Goal: Information Seeking & Learning: Check status

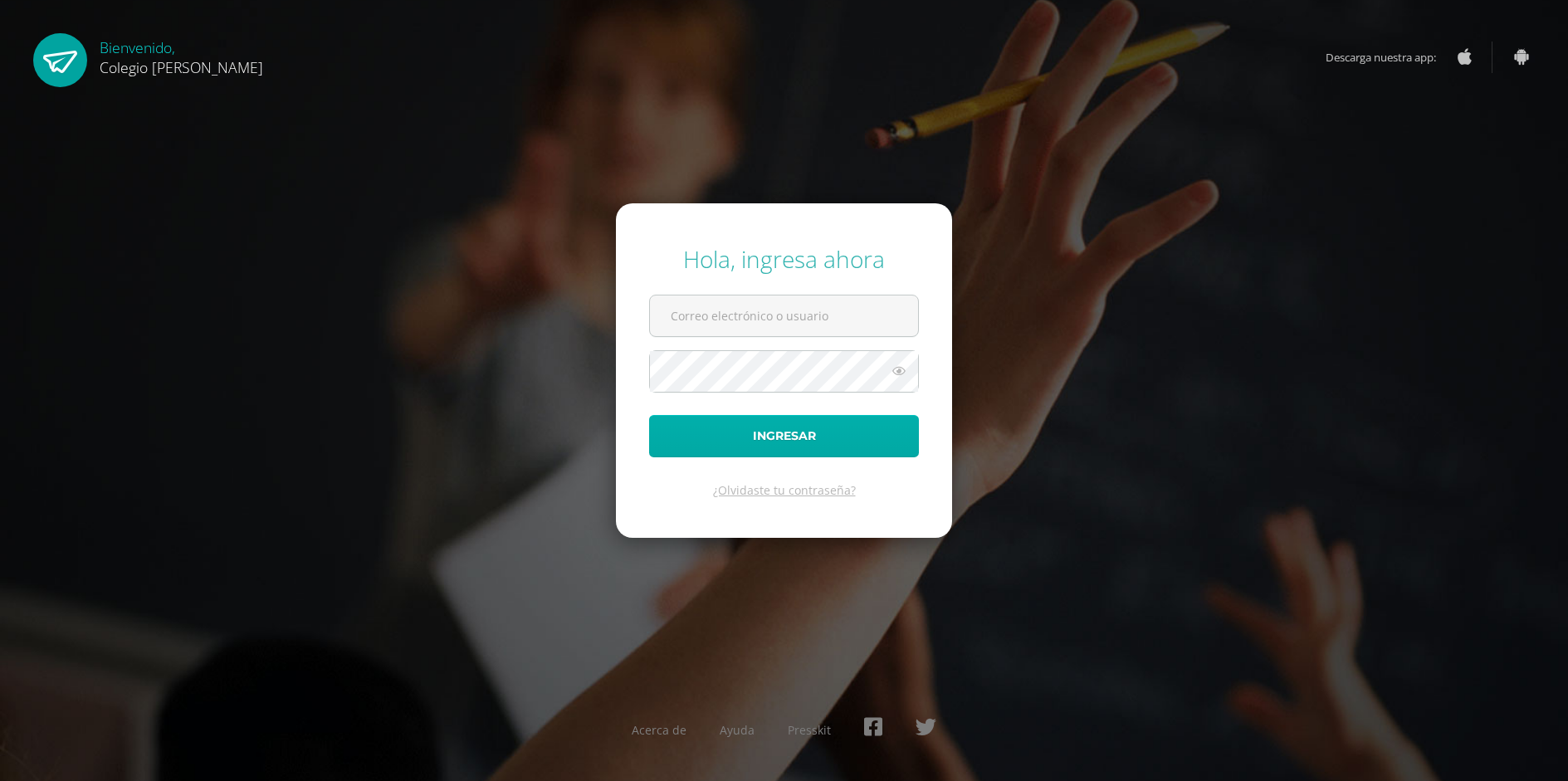
type input "COS0202534@osoriosandoval.edu.gt"
click at [812, 430] on button "Ingresar" at bounding box center [783, 436] width 270 height 43
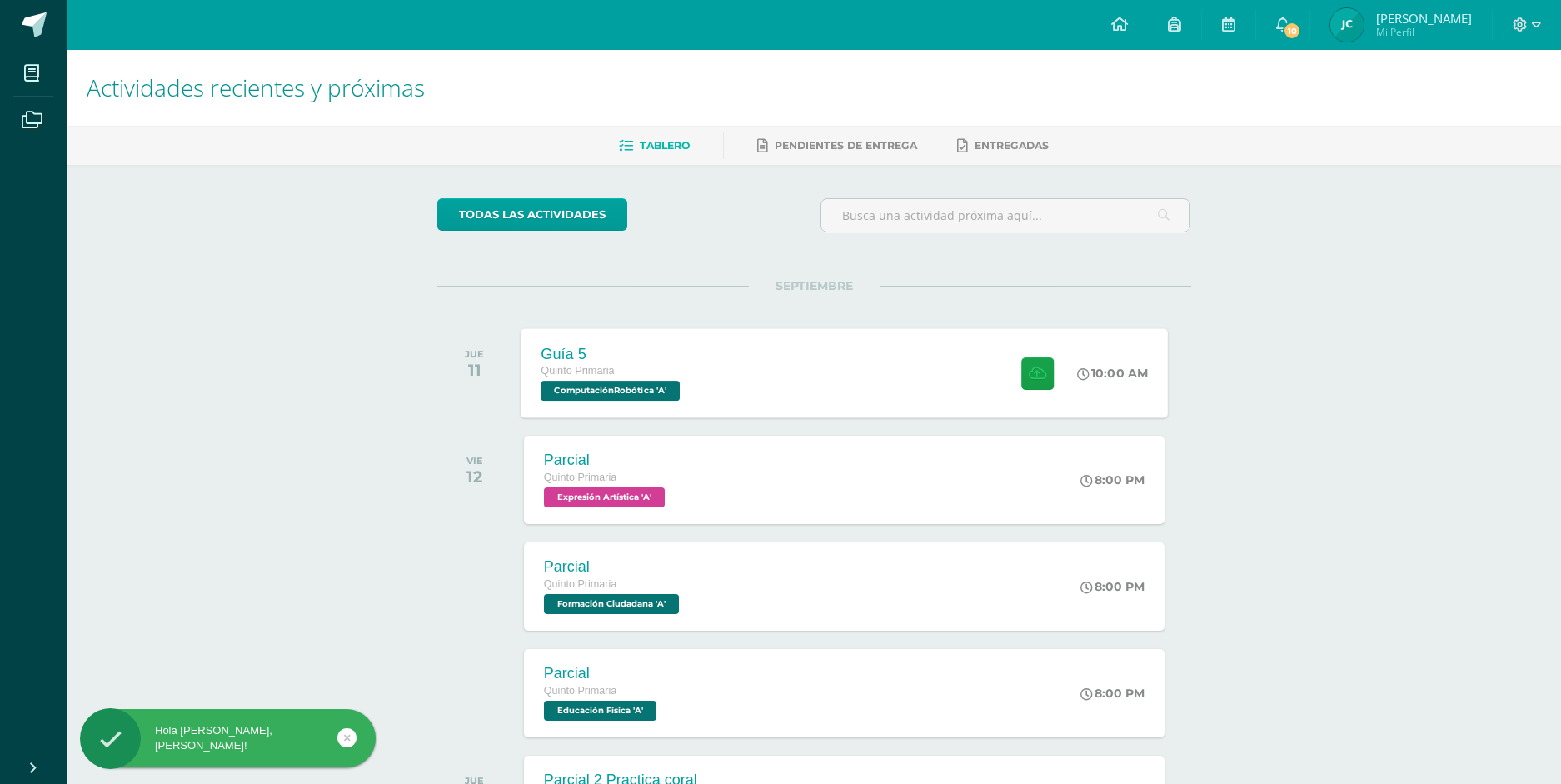
click at [904, 362] on div "Guía 5 Quinto Primaria ComputaciónRobótica 'A' 10:00 AM Guía 5 ComputaciónRobót…" at bounding box center [844, 372] width 647 height 89
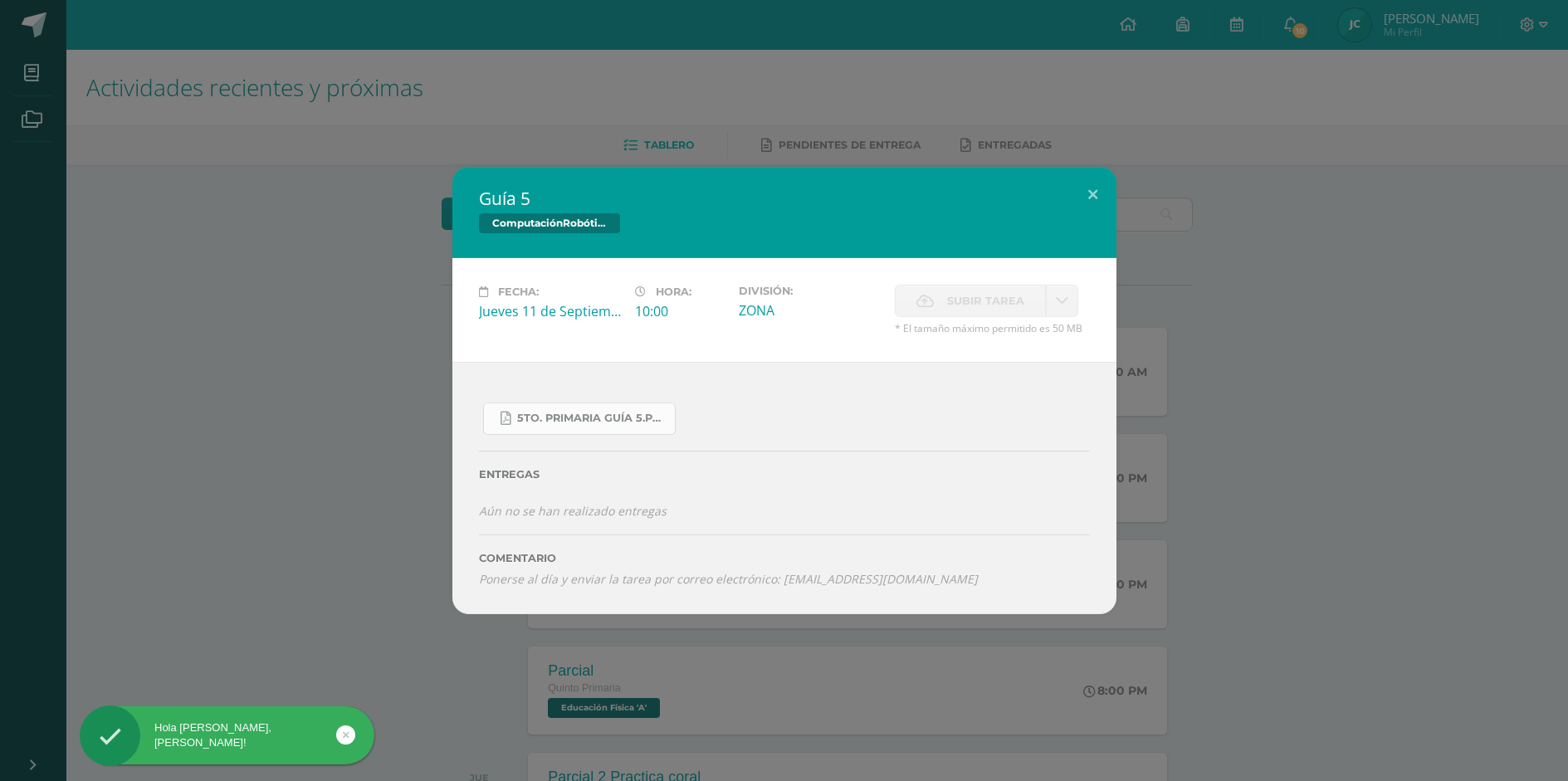
click at [606, 424] on span "5to. Primaria Guía 5.pdf" at bounding box center [592, 418] width 150 height 13
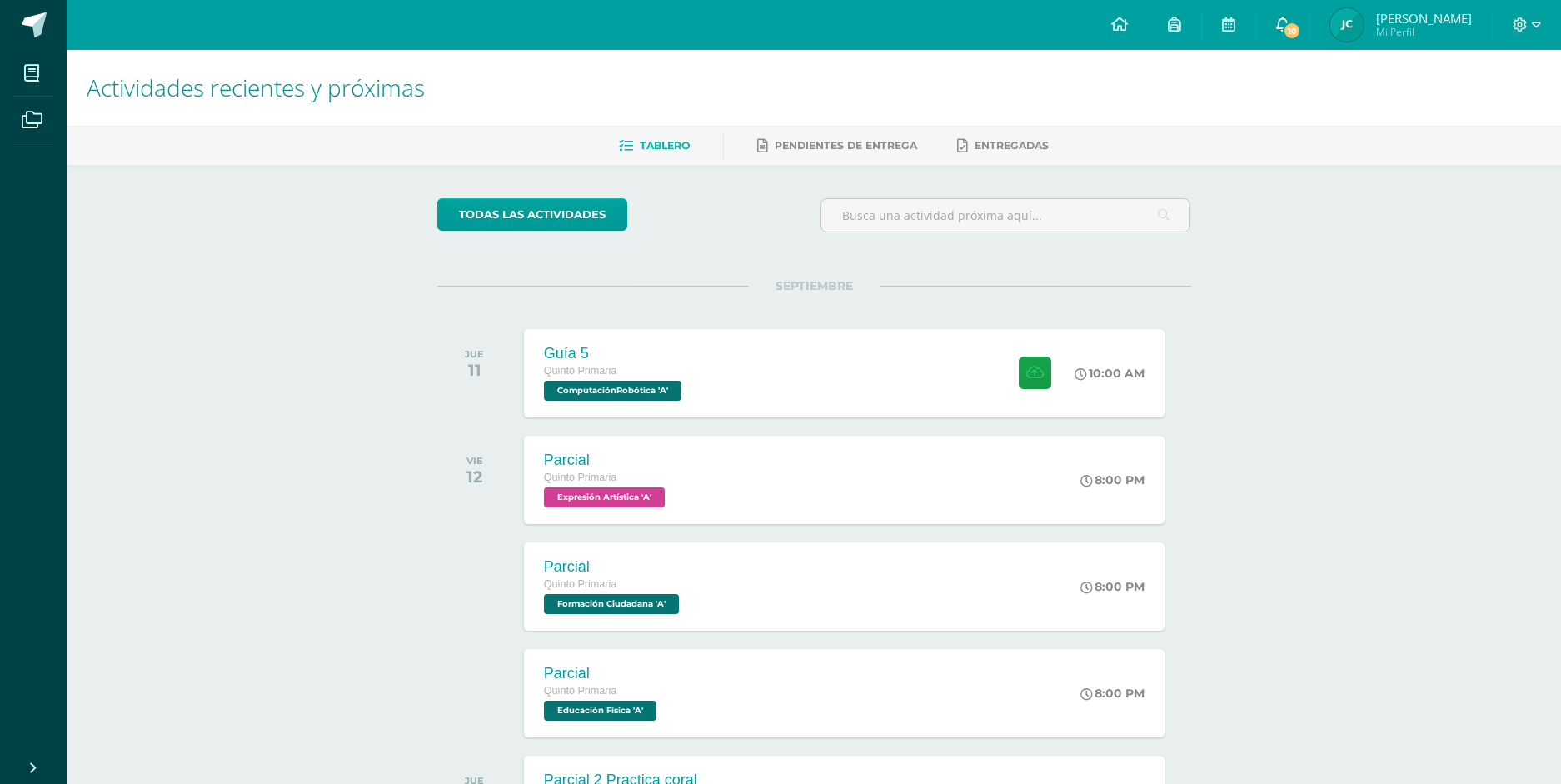
click at [1285, 21] on icon at bounding box center [1282, 24] width 13 height 15
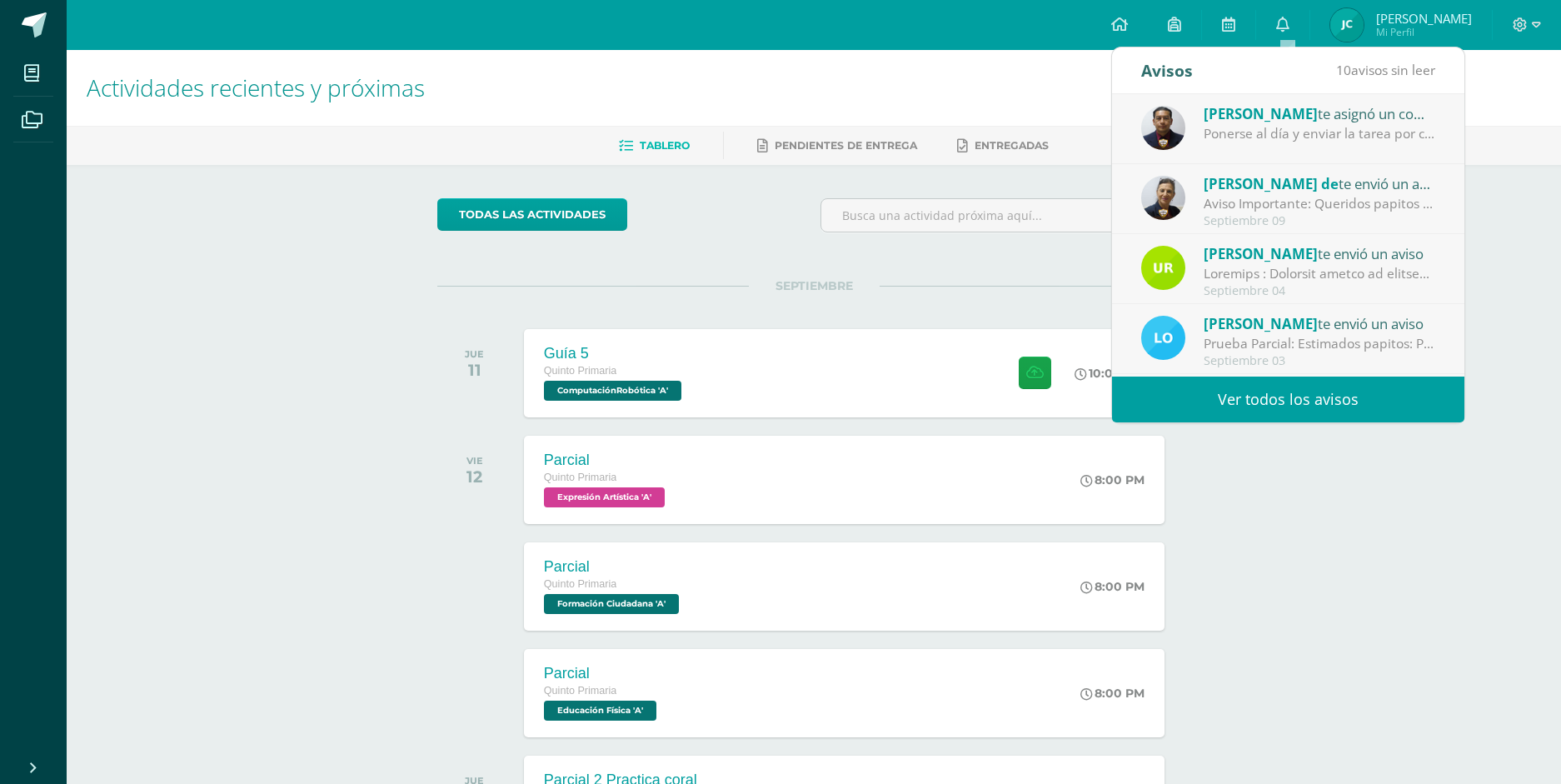
click at [1292, 130] on div "Ponerse al día y enviar la tarea por correo electrónico: [EMAIL_ADDRESS][DOMAIN…" at bounding box center [1319, 133] width 231 height 19
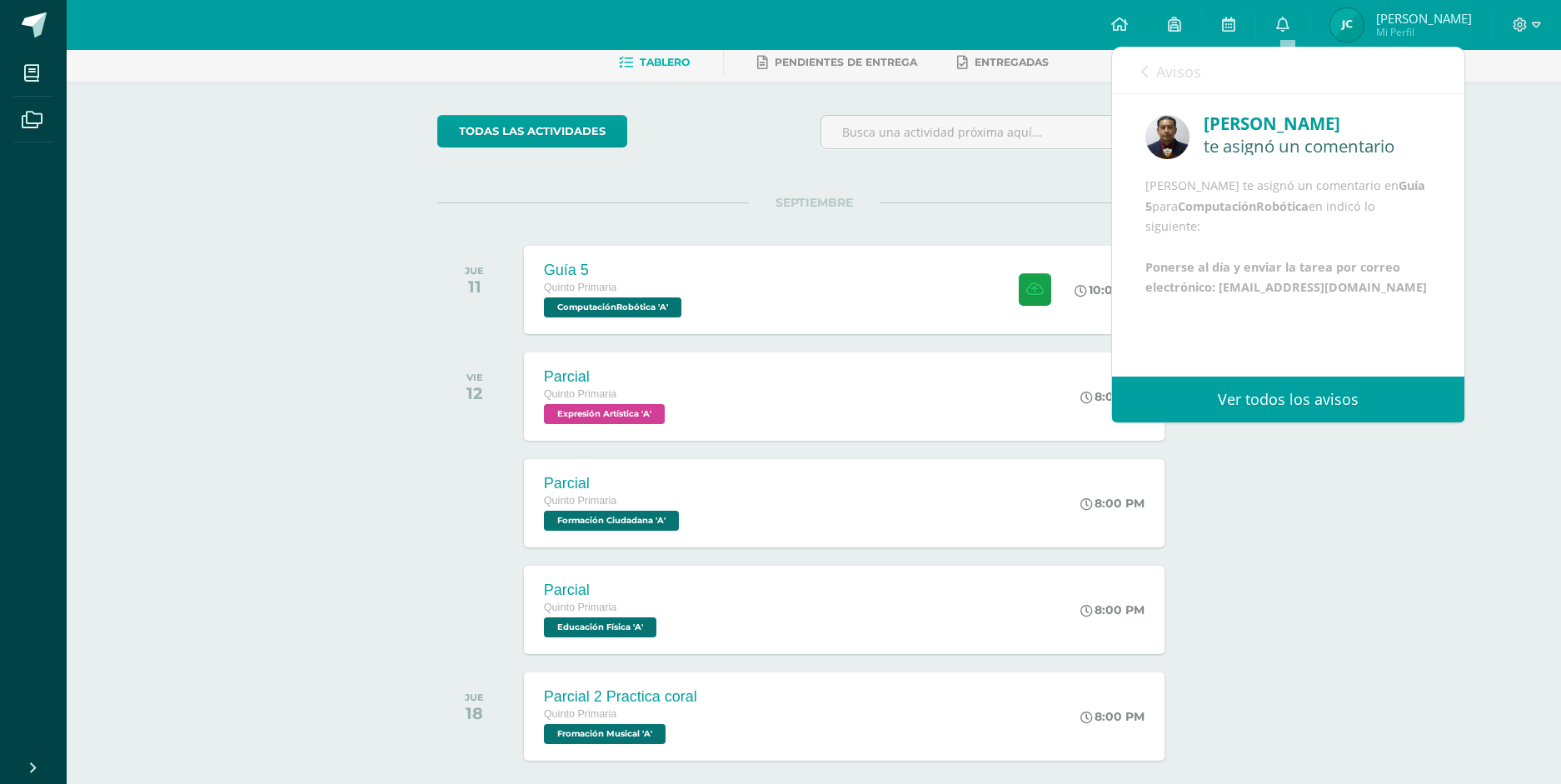
scroll to position [40, 0]
click at [1273, 295] on b "Ponerse al día y enviar la tarea por correo electrónico: [EMAIL_ADDRESS][DOMAIN…" at bounding box center [1285, 277] width 281 height 36
click at [1391, 521] on div "Actividades recientes y próximas Tablero Pendientes de entrega Entregadas todas…" at bounding box center [814, 411] width 1494 height 888
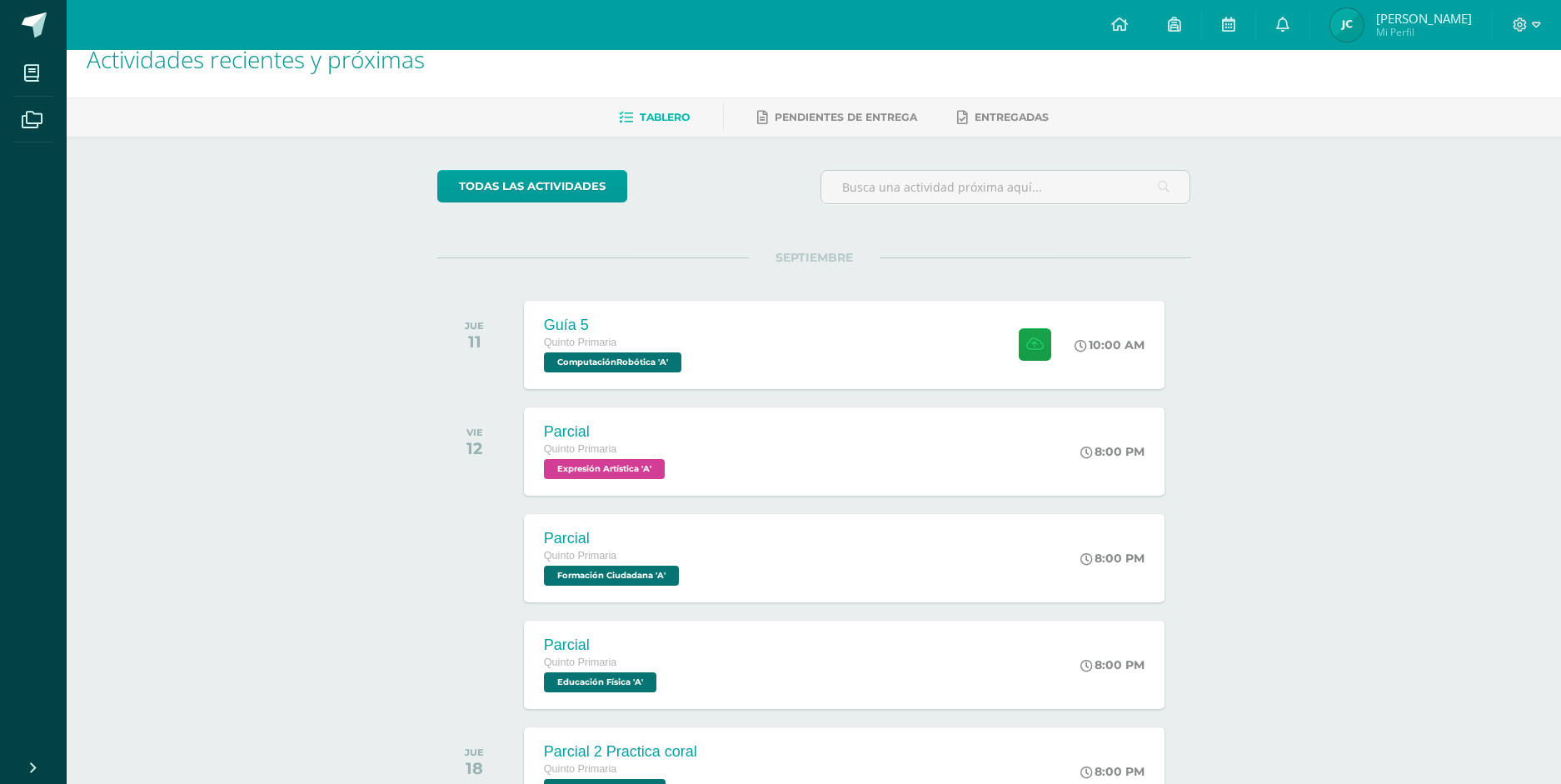
scroll to position [0, 0]
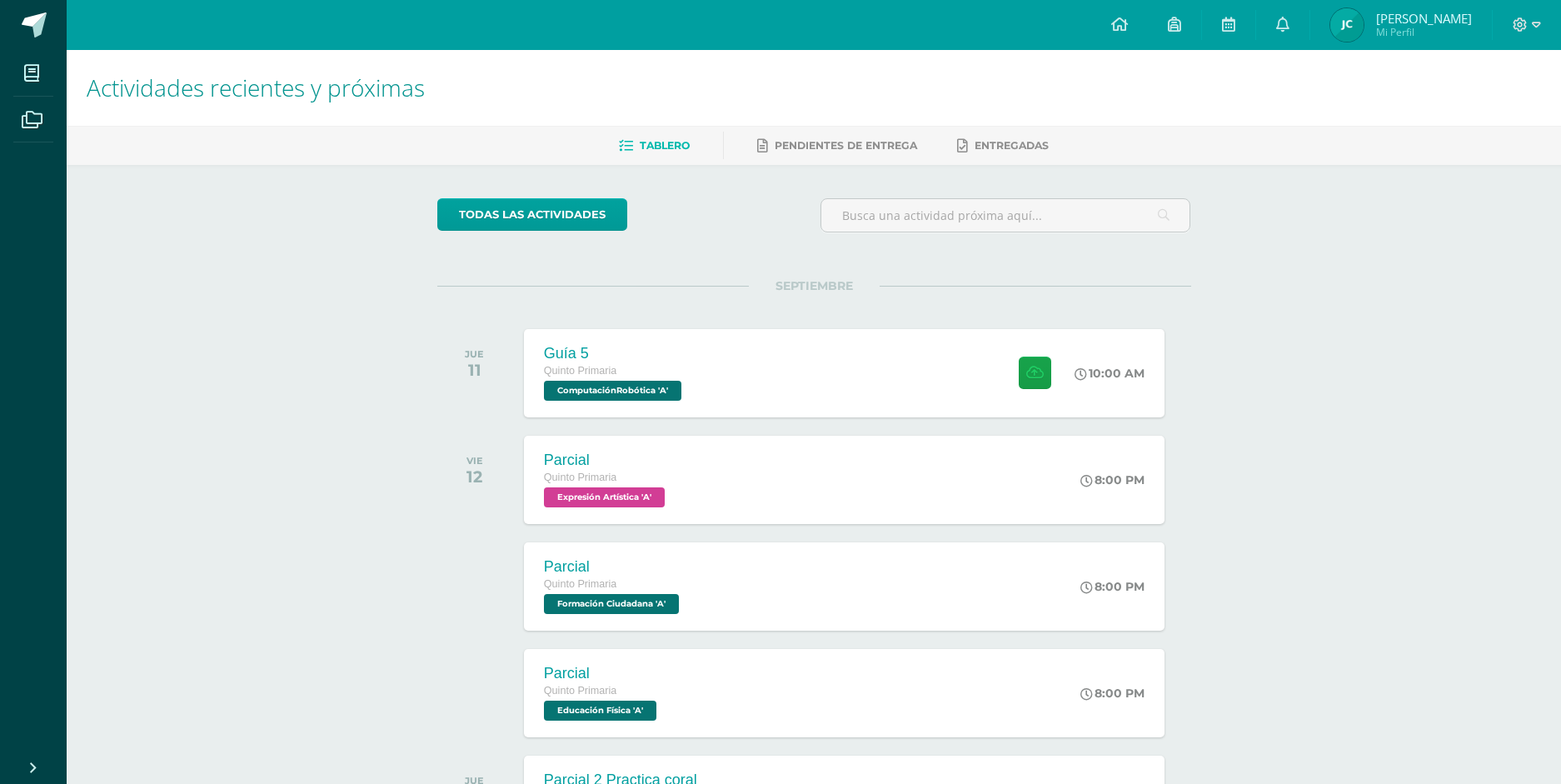
click at [1340, 29] on img at bounding box center [1346, 24] width 33 height 33
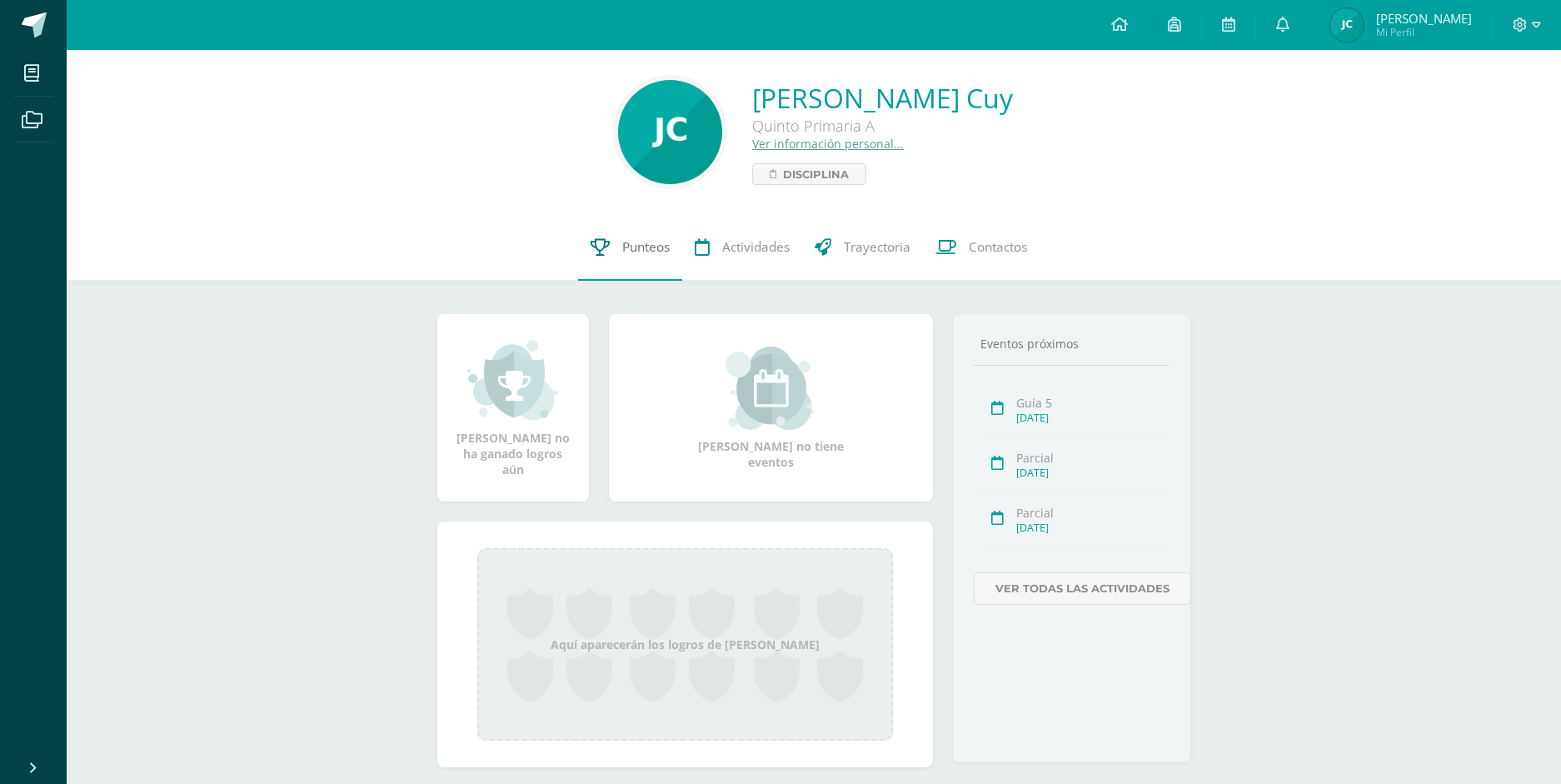
click at [660, 264] on link "Punteos" at bounding box center [630, 247] width 104 height 67
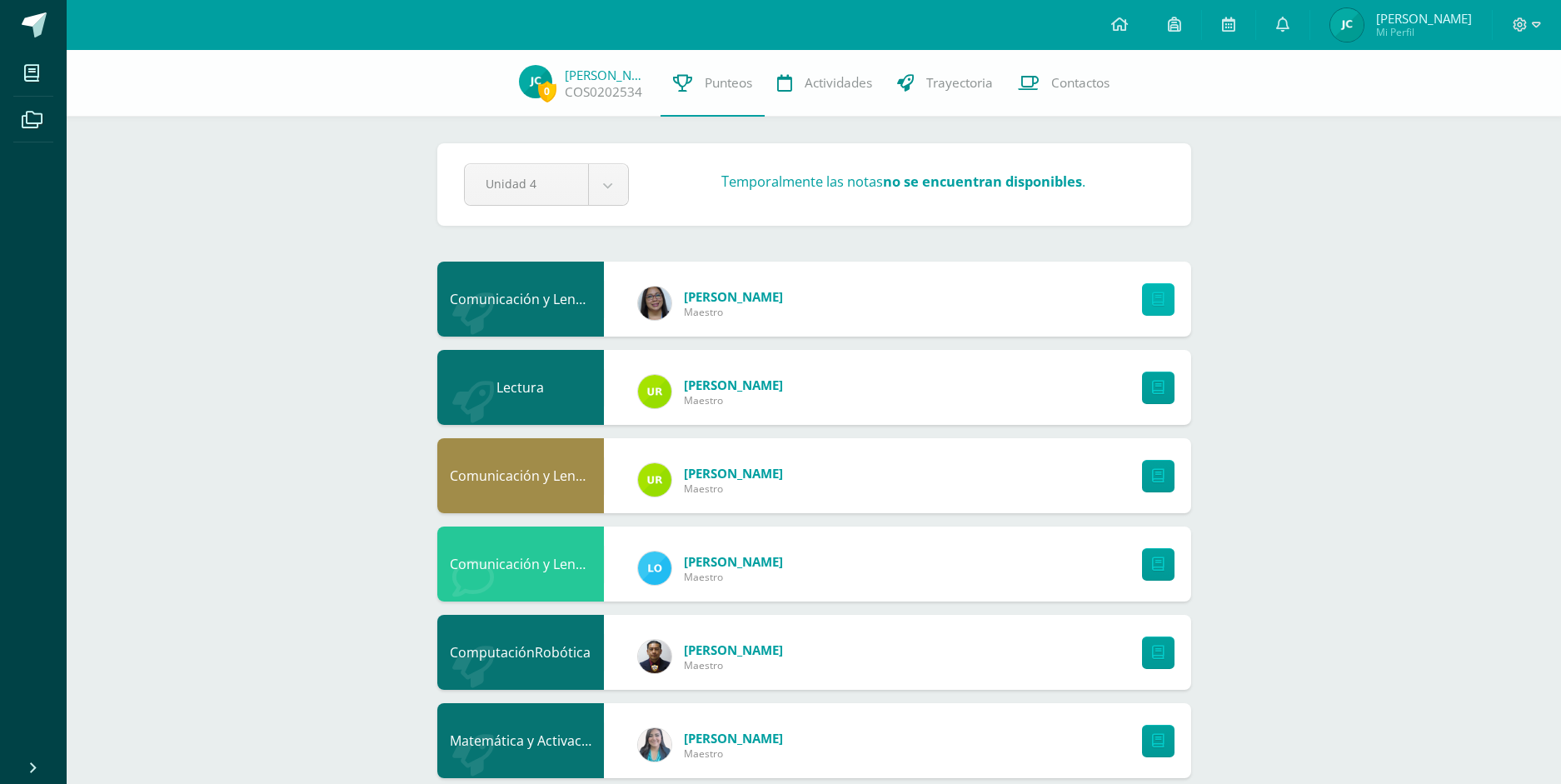
click at [1163, 289] on link at bounding box center [1158, 299] width 32 height 32
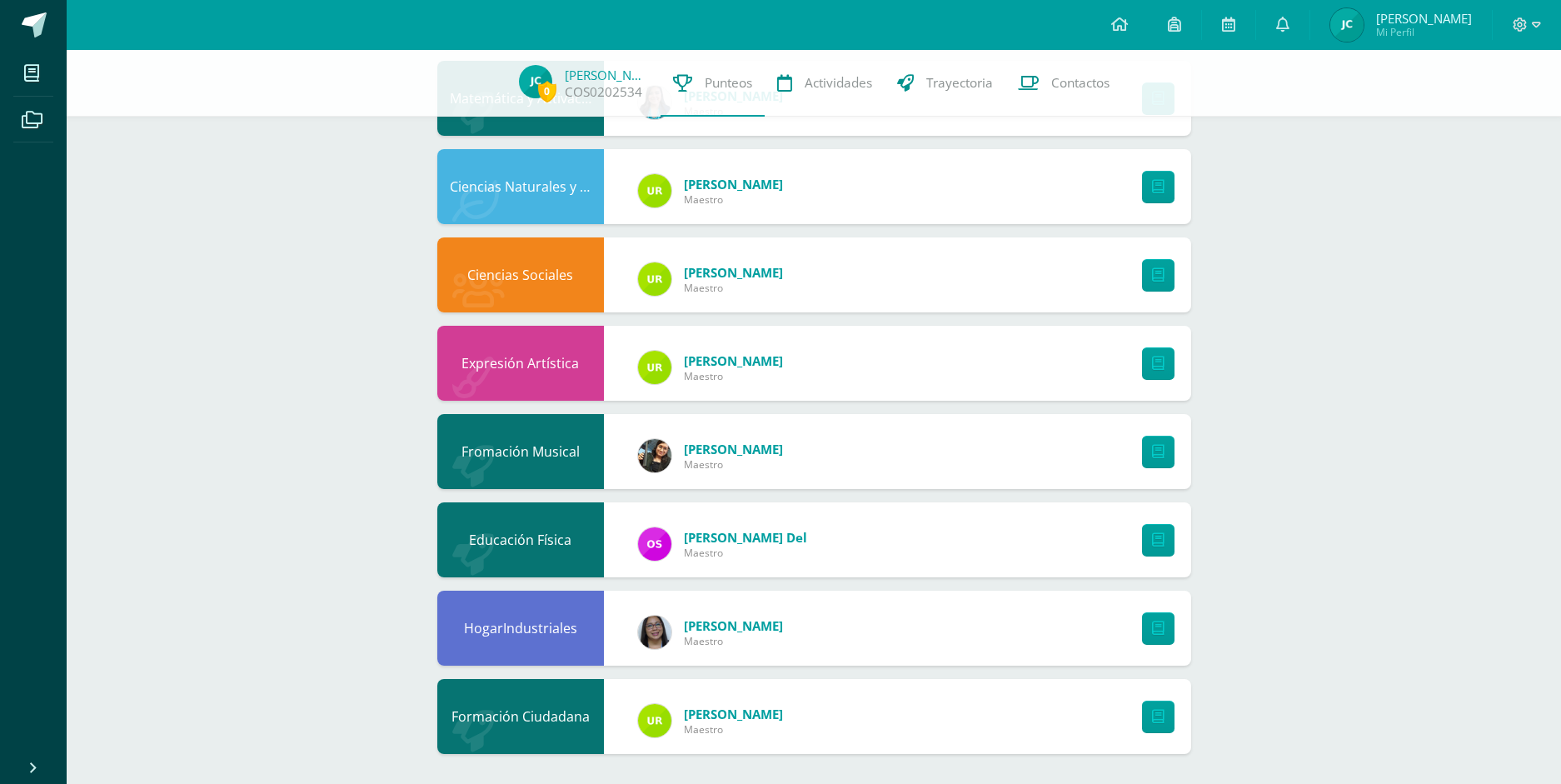
scroll to position [646, 0]
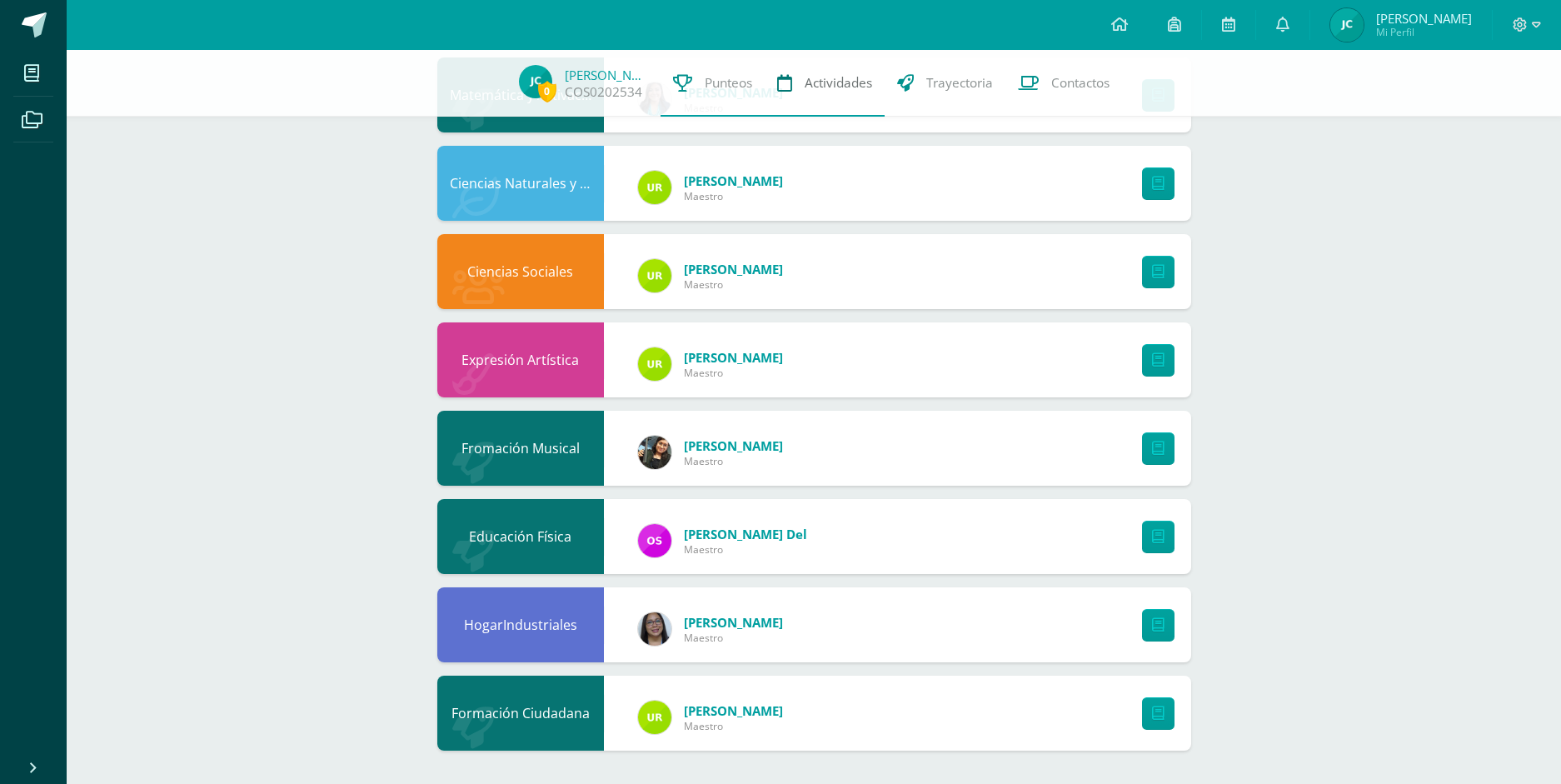
click at [839, 86] on span "Actividades" at bounding box center [839, 83] width 68 height 18
click at [946, 97] on link "Trayectoria" at bounding box center [944, 83] width 121 height 67
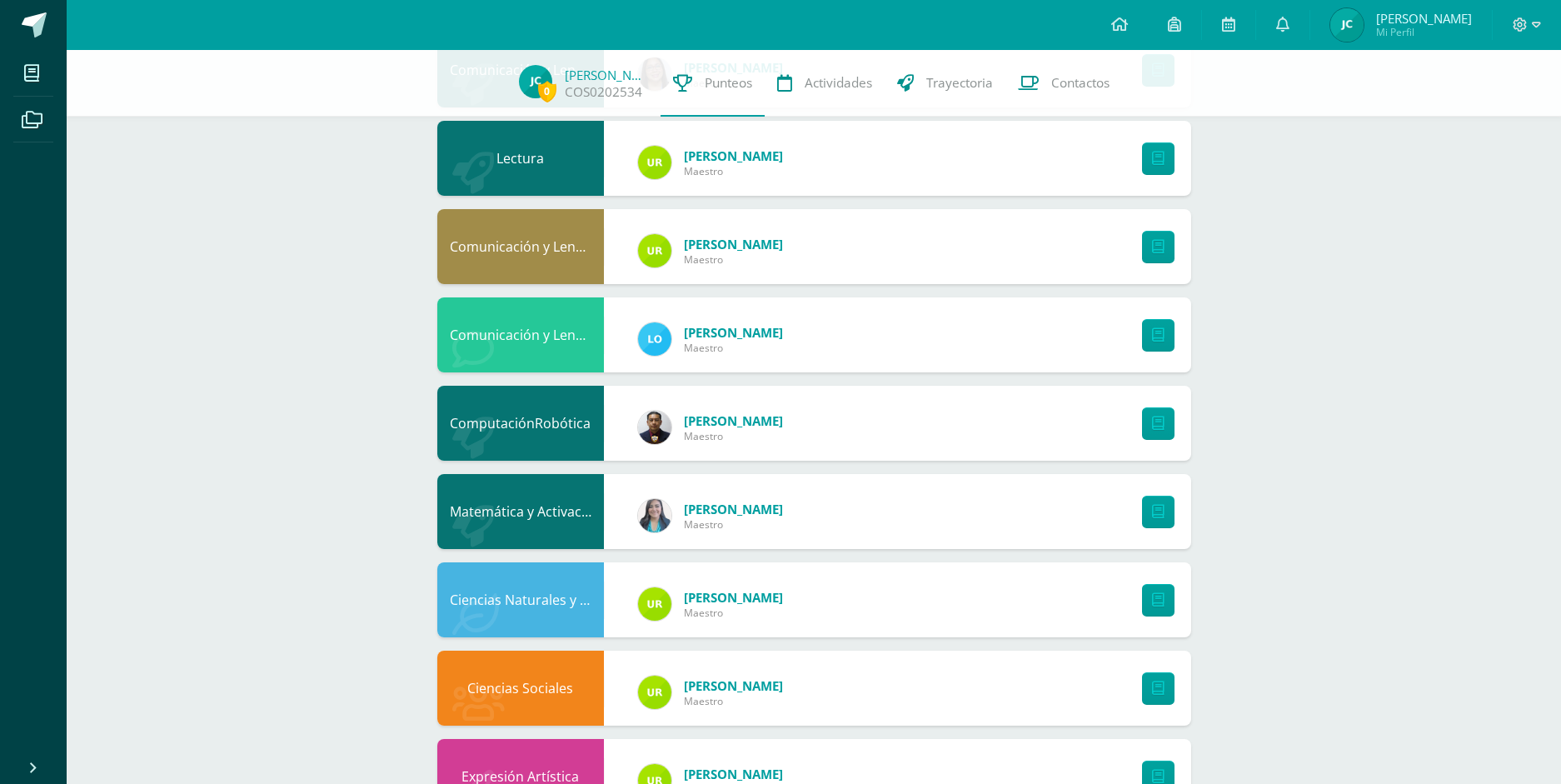
scroll to position [0, 0]
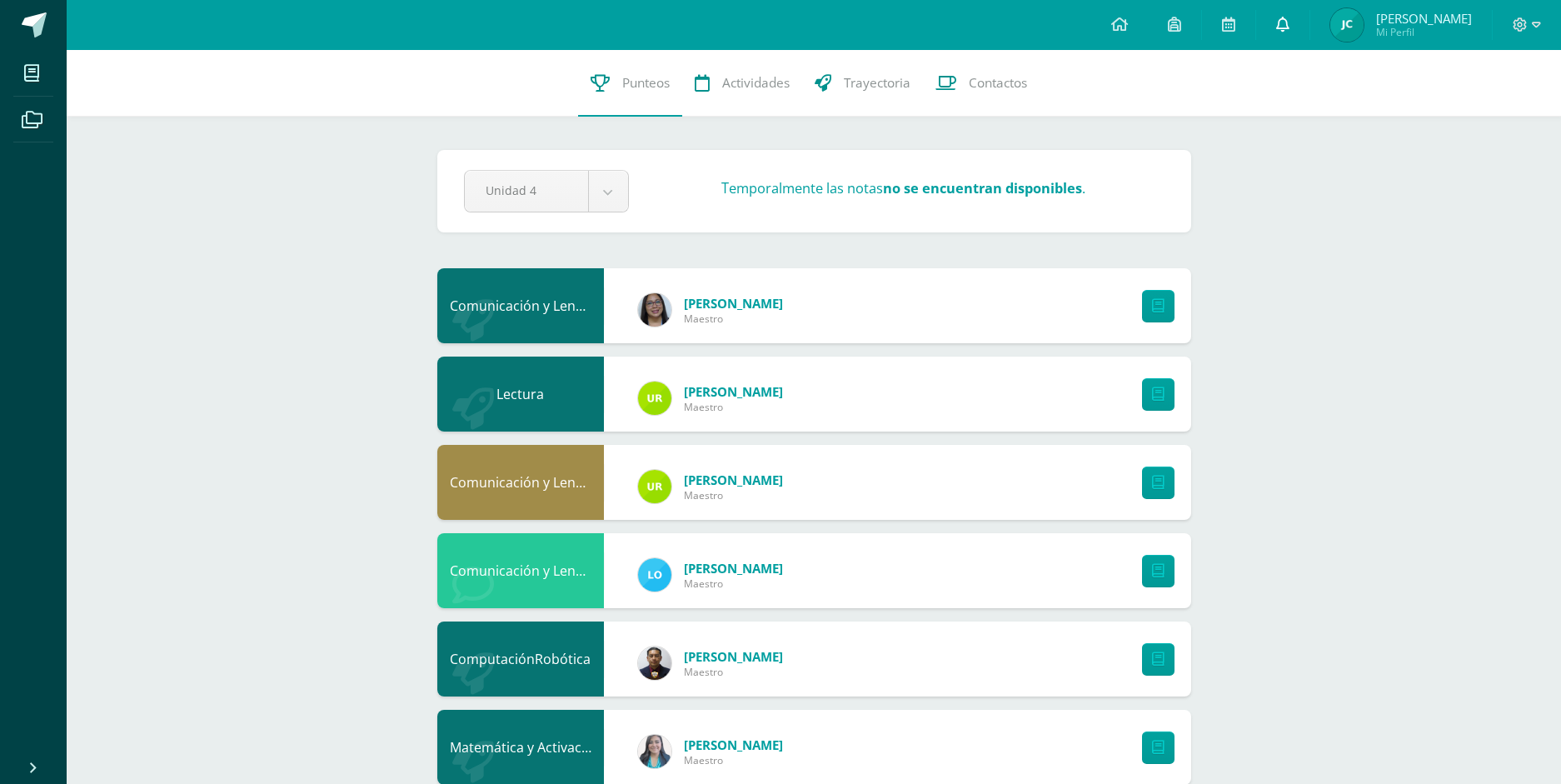
click at [1298, 34] on link at bounding box center [1282, 25] width 54 height 50
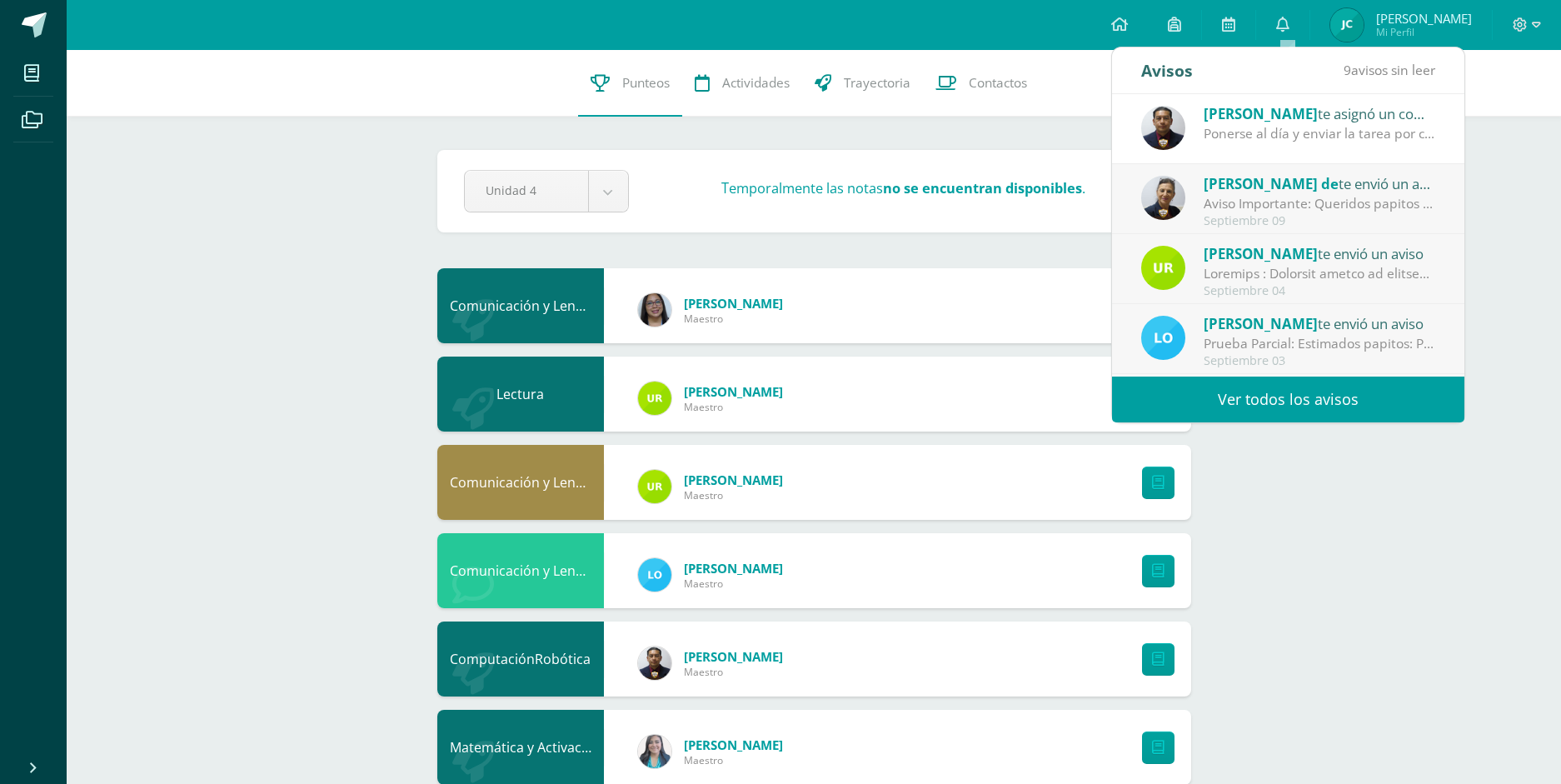
click at [1292, 288] on div "Septiembre 04" at bounding box center [1319, 291] width 231 height 14
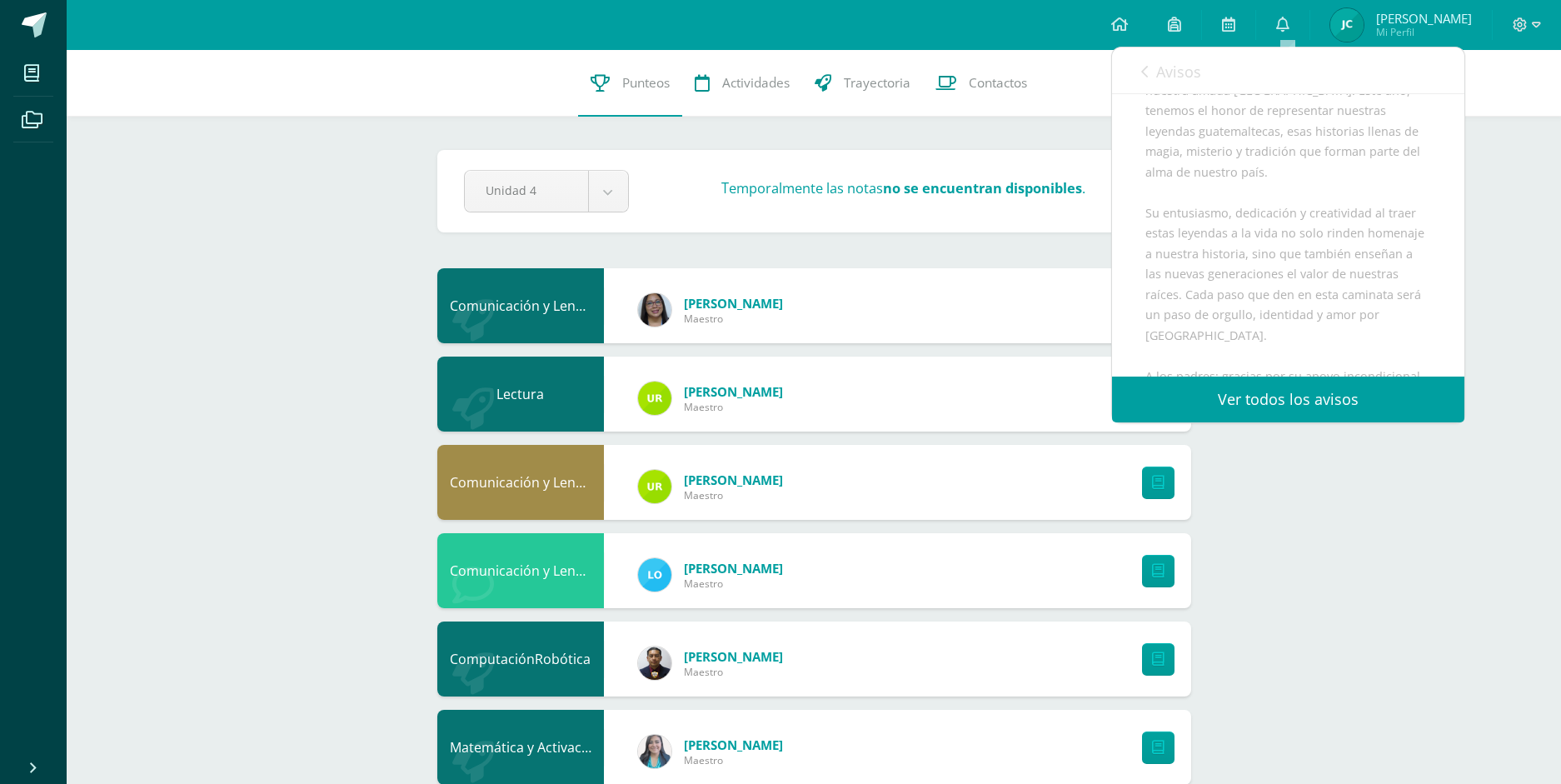
scroll to position [666, 0]
click at [1241, 399] on link "Ver todos los avisos" at bounding box center [1288, 399] width 352 height 46
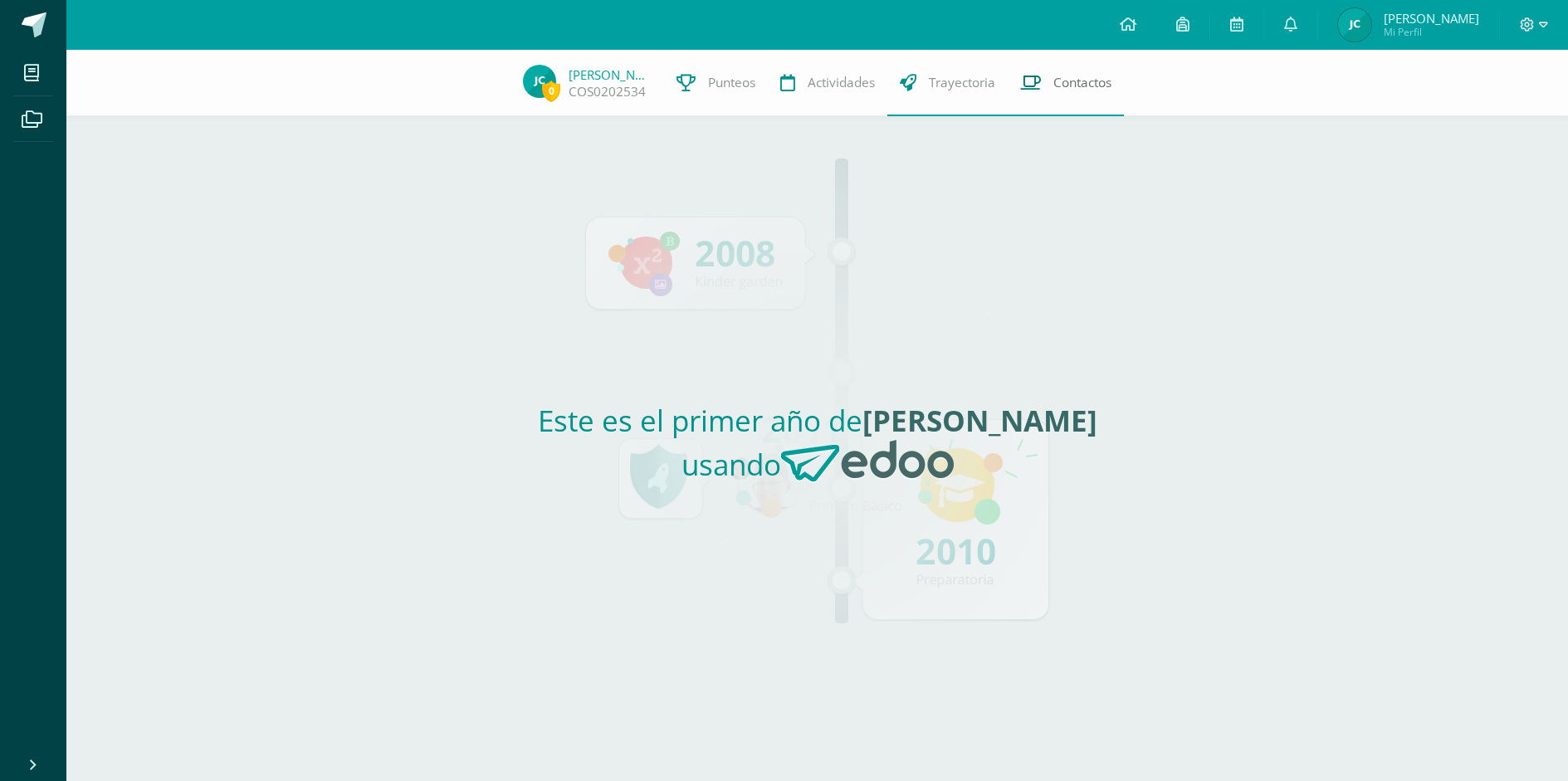
click at [1063, 95] on link "Contactos" at bounding box center [1065, 83] width 117 height 67
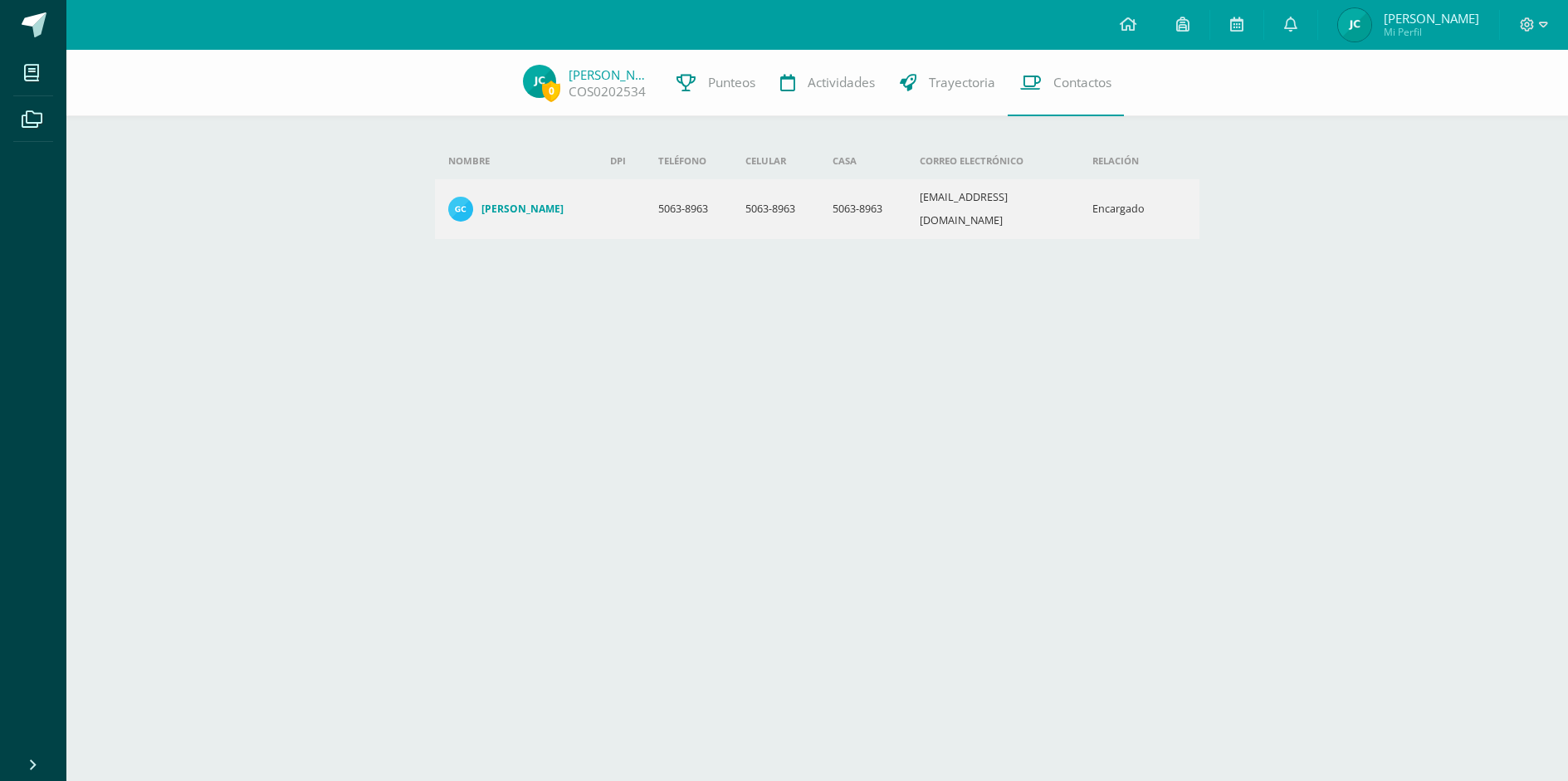
click at [1065, 85] on span "Contactos" at bounding box center [1081, 83] width 58 height 18
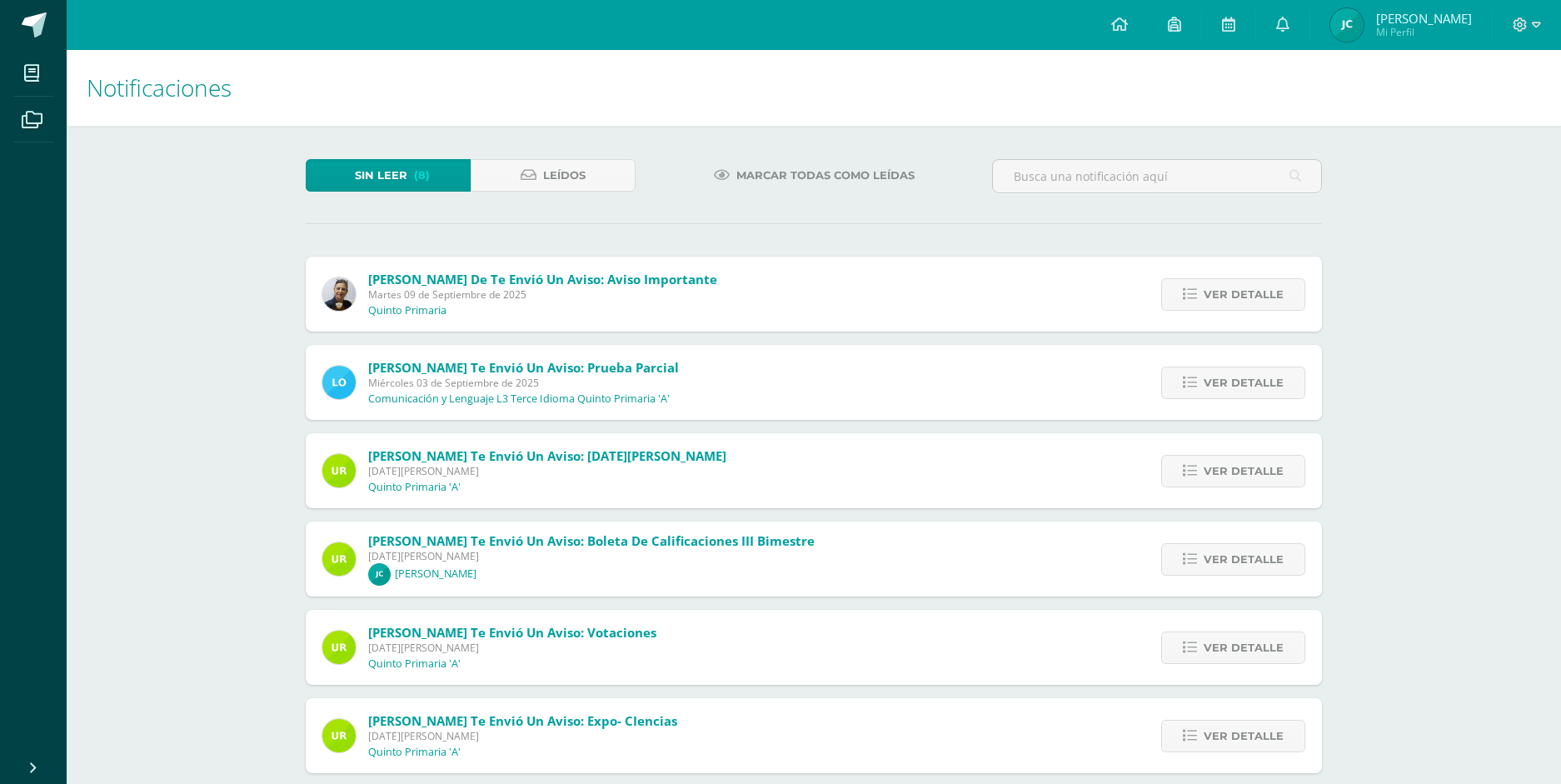
click at [527, 560] on span "[DATE][PERSON_NAME]" at bounding box center [591, 556] width 447 height 14
click at [1255, 562] on span "Ver detalle" at bounding box center [1244, 559] width 80 height 31
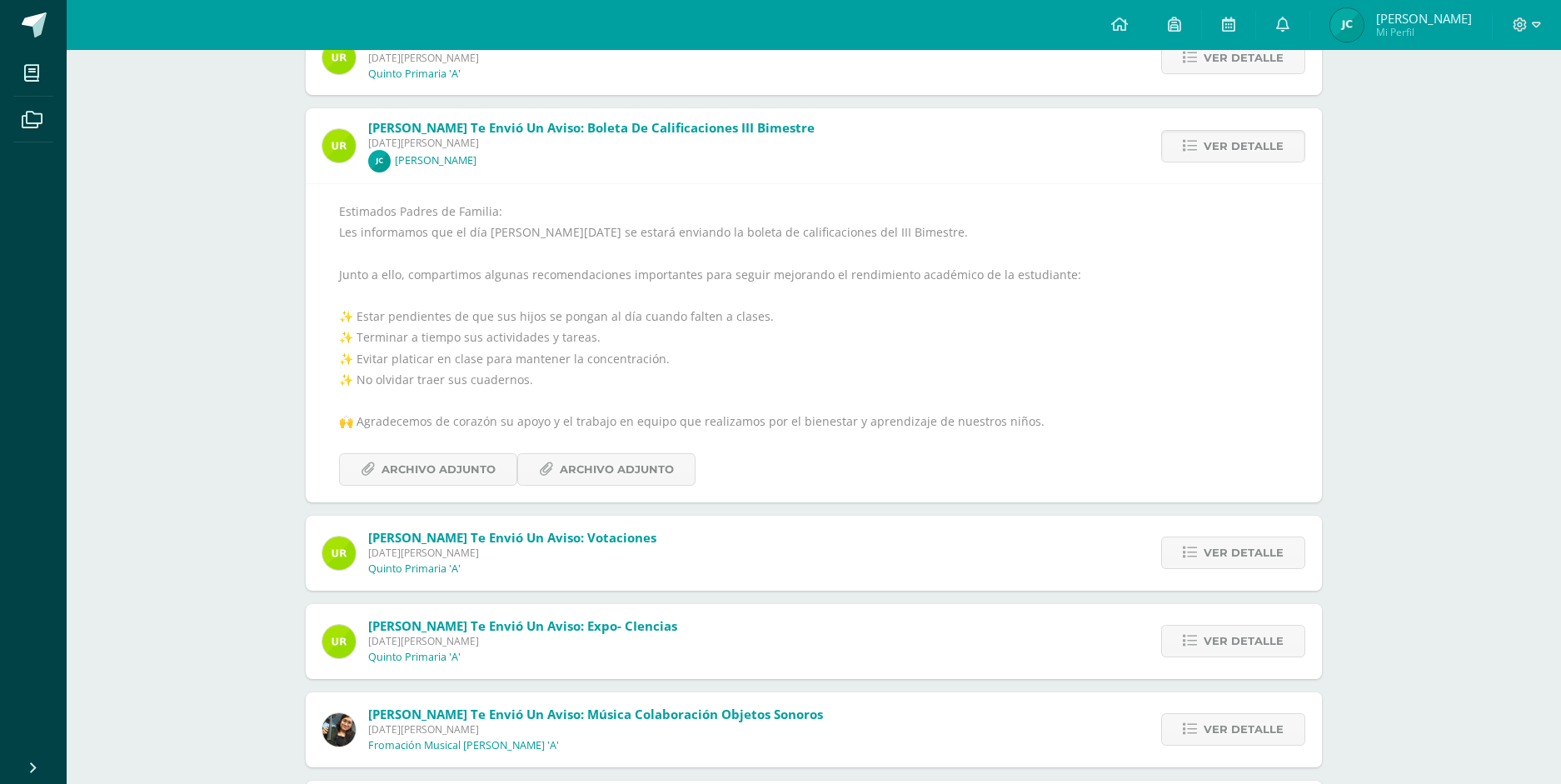
scroll to position [416, 0]
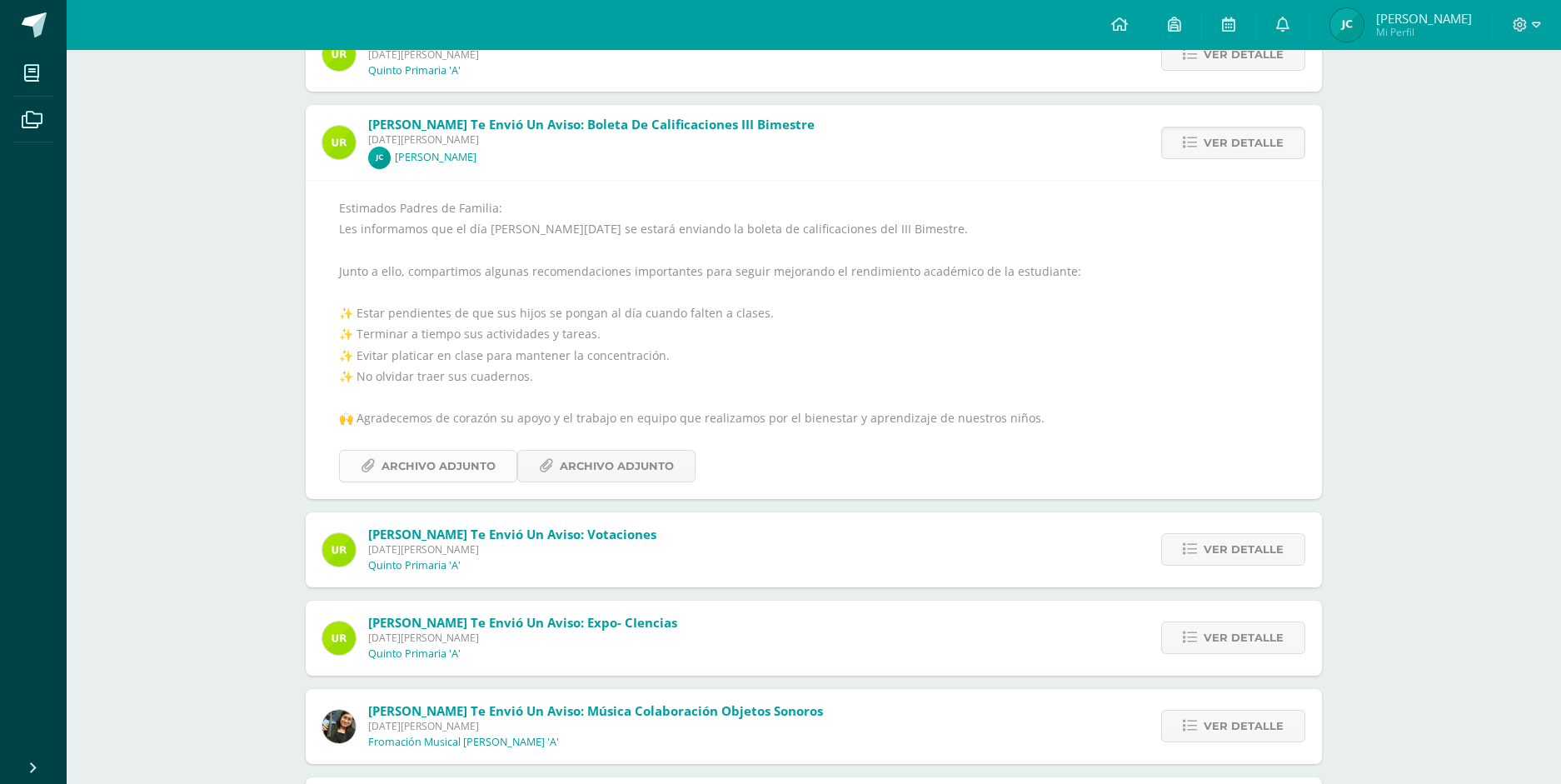
click at [480, 461] on span "Archivo Adjunto" at bounding box center [438, 466] width 114 height 31
click at [599, 472] on span "Archivo Adjunto" at bounding box center [617, 466] width 114 height 31
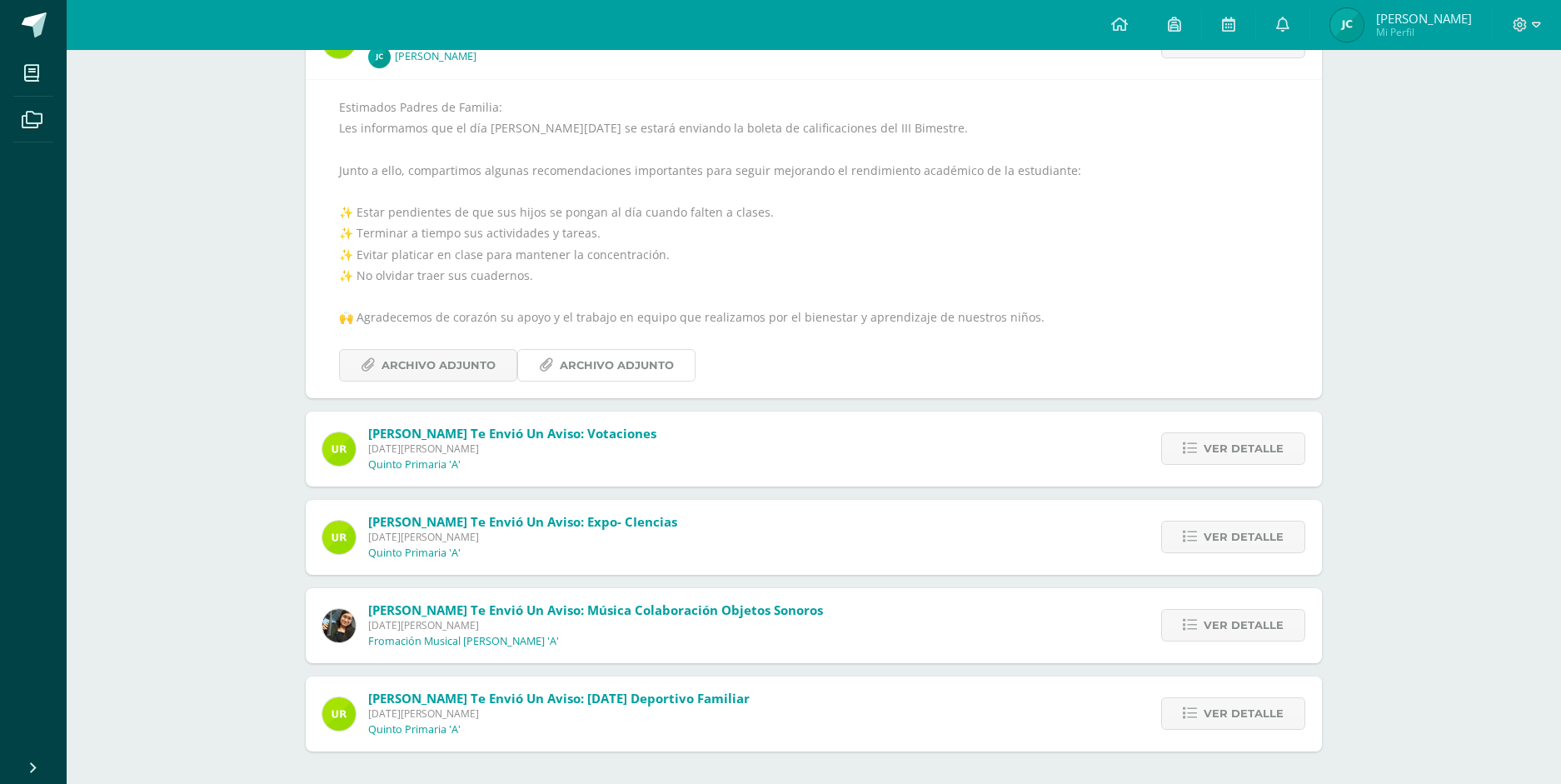
scroll to position [518, 0]
click at [646, 459] on div "[PERSON_NAME] te envió un aviso: Votaciones [DATE][PERSON_NAME] Quinto Primaria…" at bounding box center [814, 448] width 1016 height 75
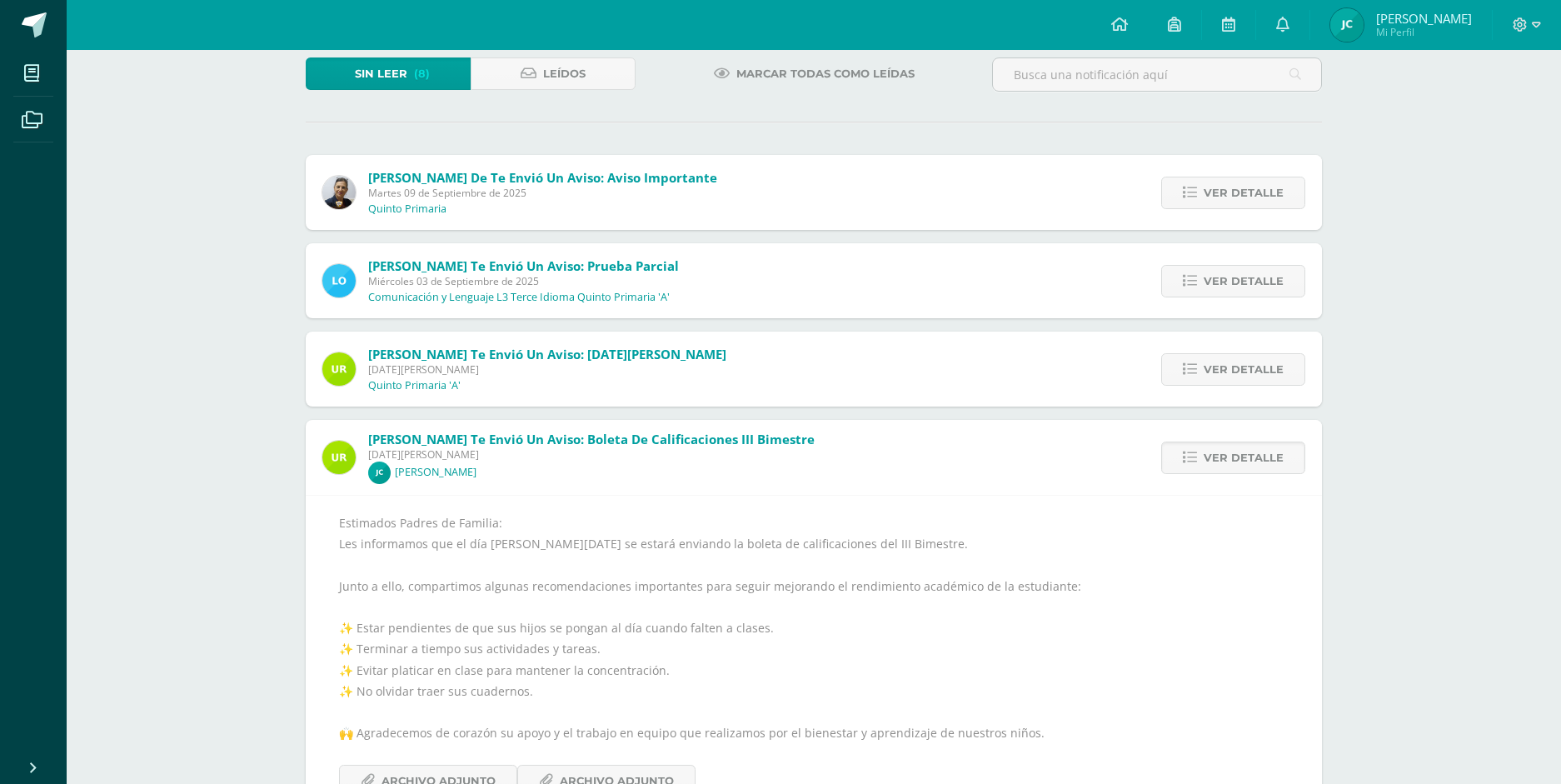
scroll to position [0, 0]
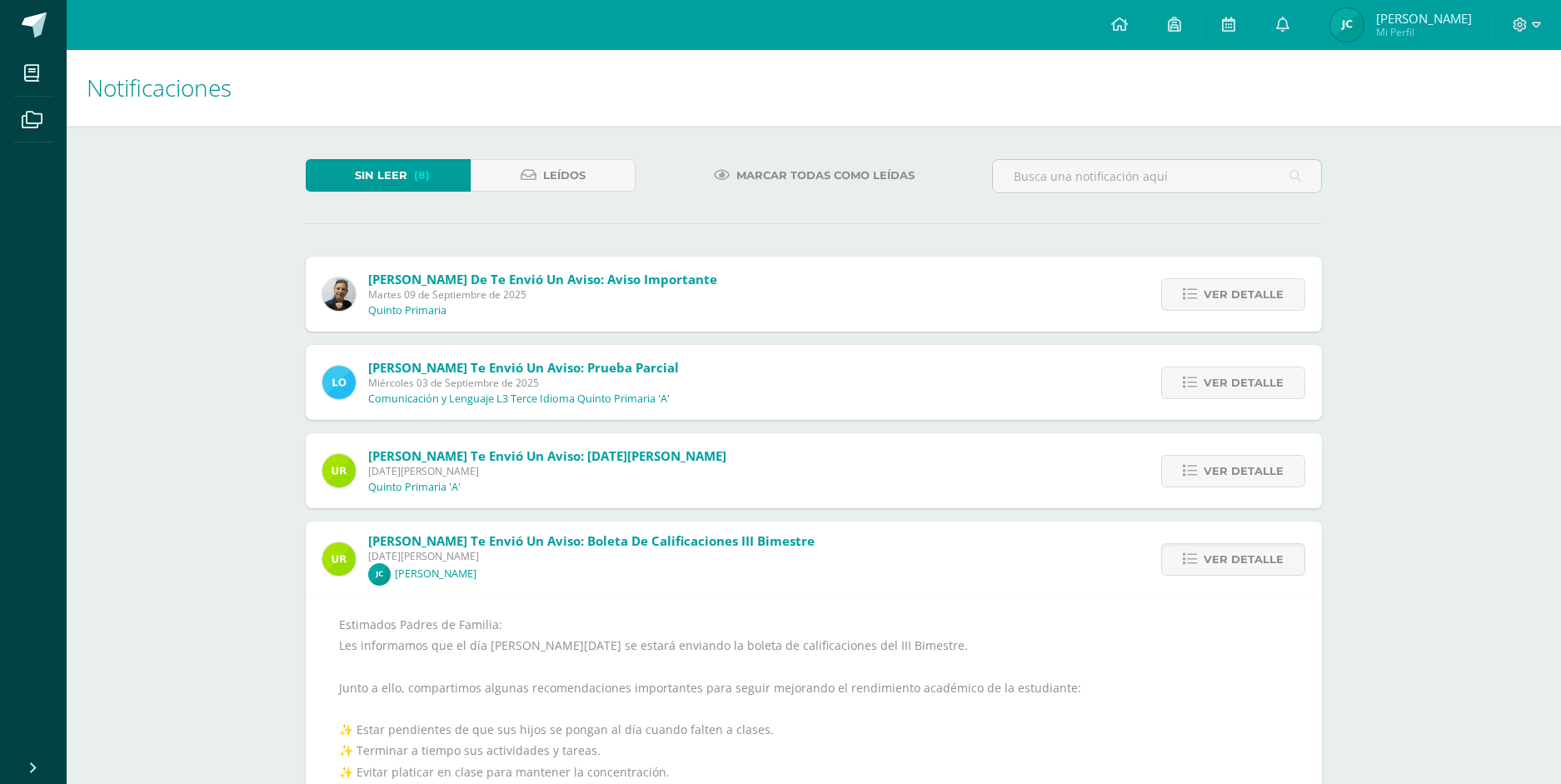
click at [592, 481] on span "[PERSON_NAME] te envió un aviso: [DATE][PERSON_NAME] [DATE][PERSON_NAME] Quinto…" at bounding box center [547, 471] width 358 height 46
click at [574, 466] on span "[DATE][PERSON_NAME]" at bounding box center [547, 471] width 358 height 14
click at [424, 179] on span "(8)" at bounding box center [422, 175] width 16 height 31
click at [402, 165] on span "Sin leer" at bounding box center [380, 175] width 53 height 31
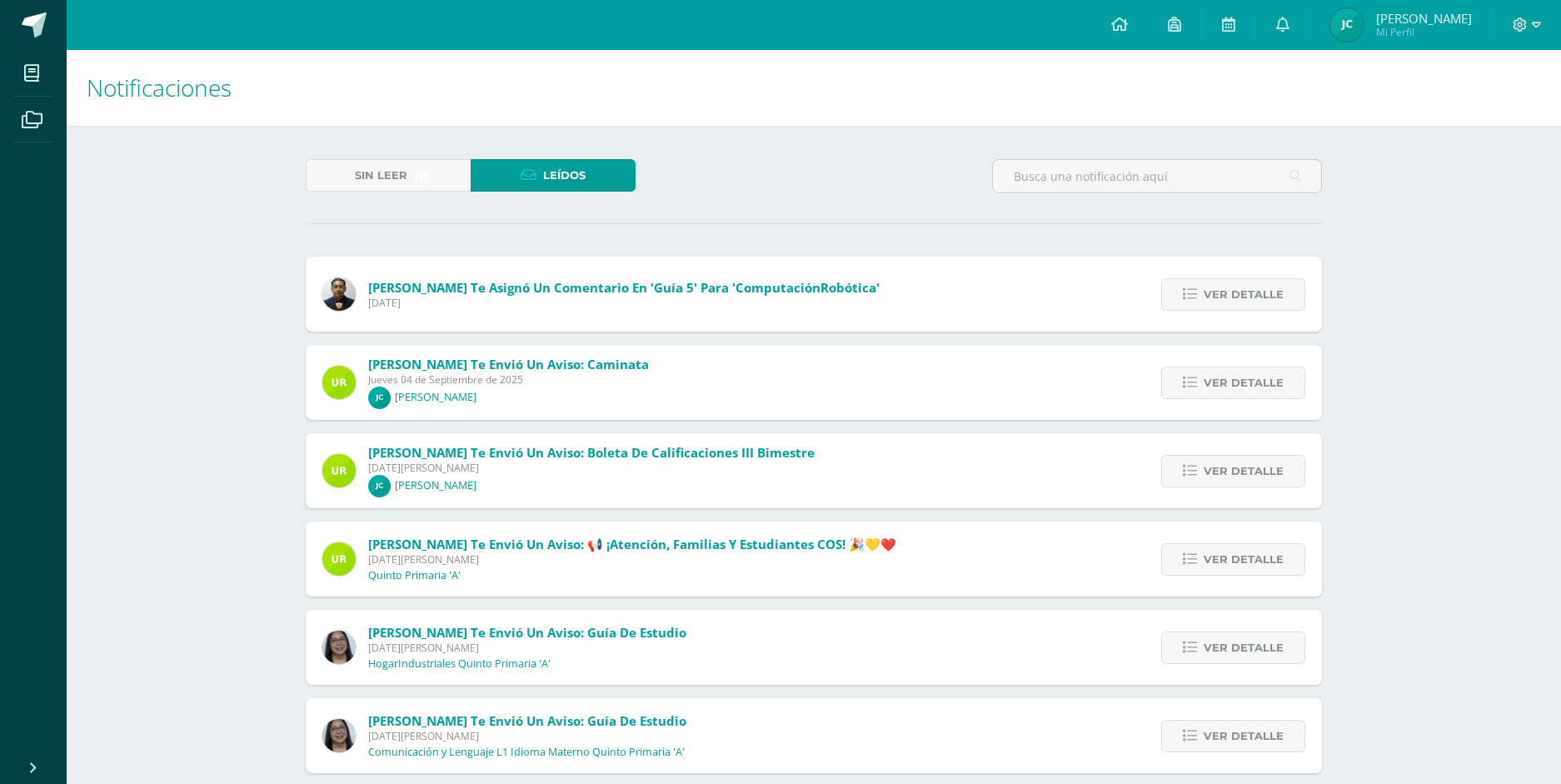
click at [557, 384] on span "Jueves 04 de Septiembre de 2025" at bounding box center [508, 379] width 280 height 14
click at [1204, 379] on link "Ver detalle" at bounding box center [1232, 382] width 144 height 32
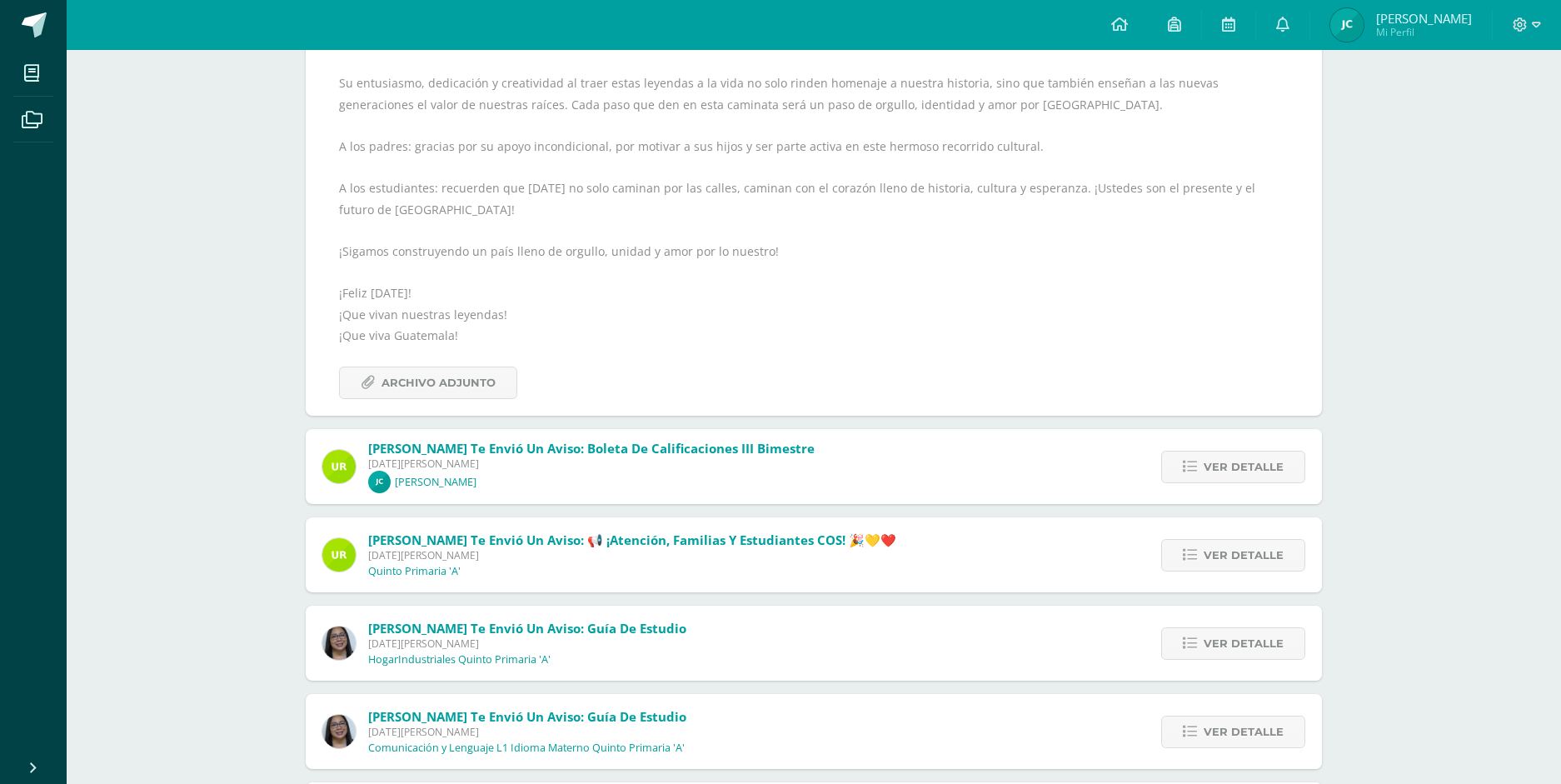
scroll to position [500, 0]
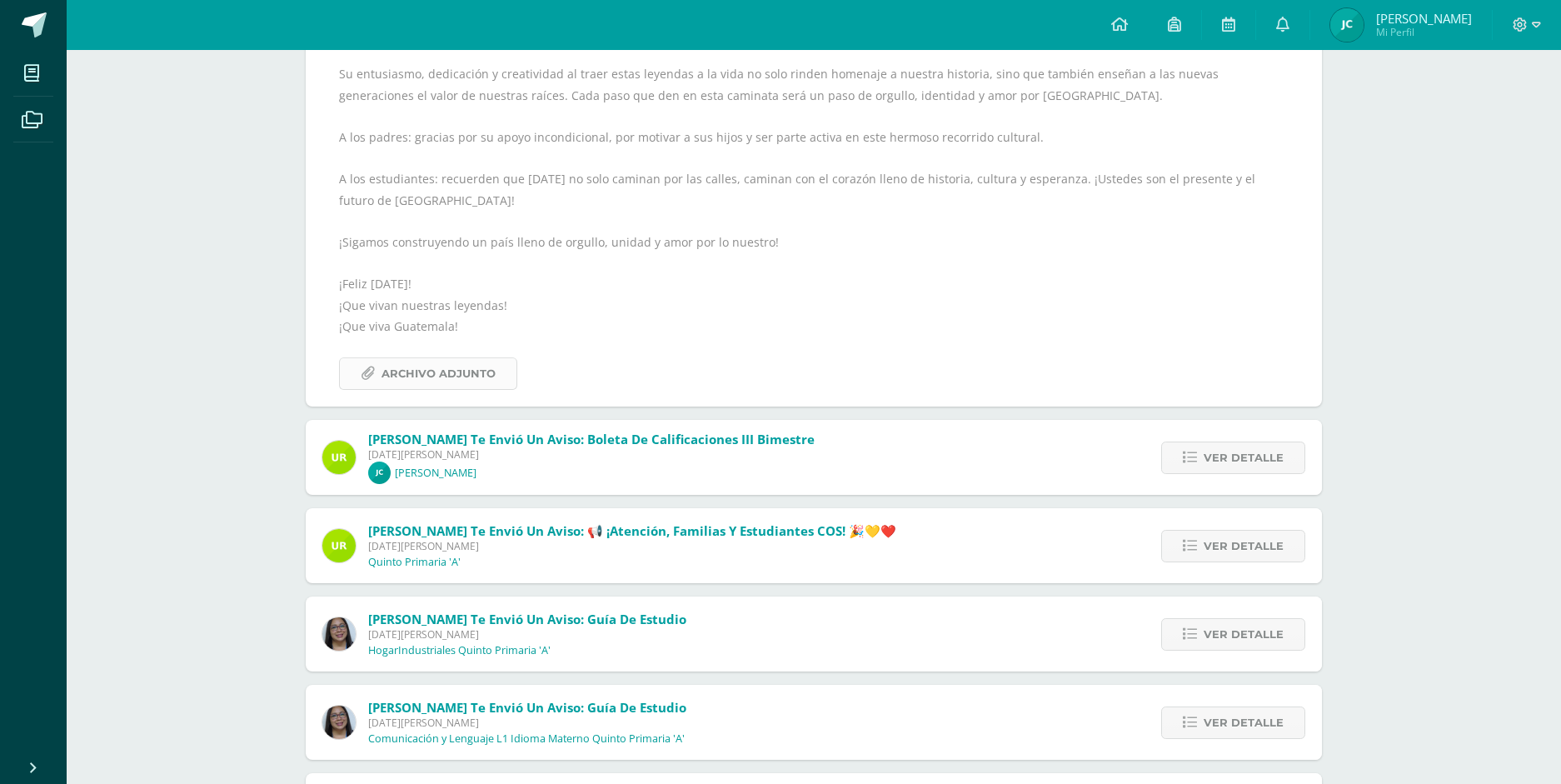
click at [483, 358] on span "Archivo Adjunto" at bounding box center [438, 373] width 114 height 31
